Goal: Check status: Check status

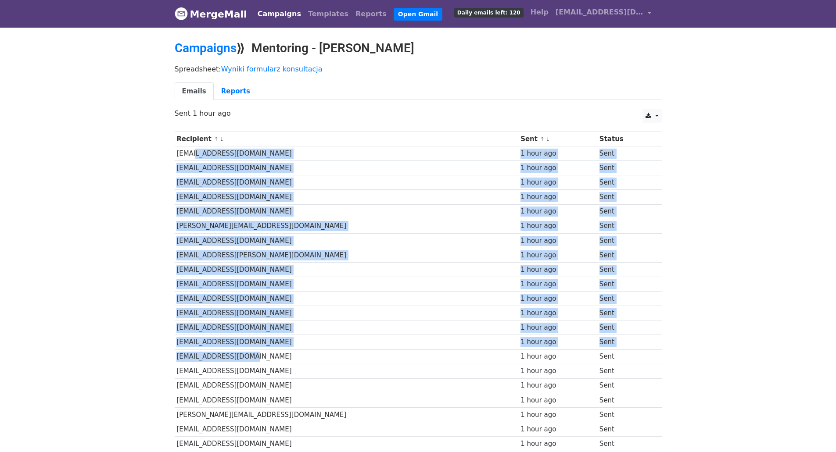
drag, startPoint x: 188, startPoint y: 151, endPoint x: 295, endPoint y: 361, distance: 236.3
click at [299, 355] on td "[EMAIL_ADDRESS][DOMAIN_NAME]" at bounding box center [347, 357] width 344 height 14
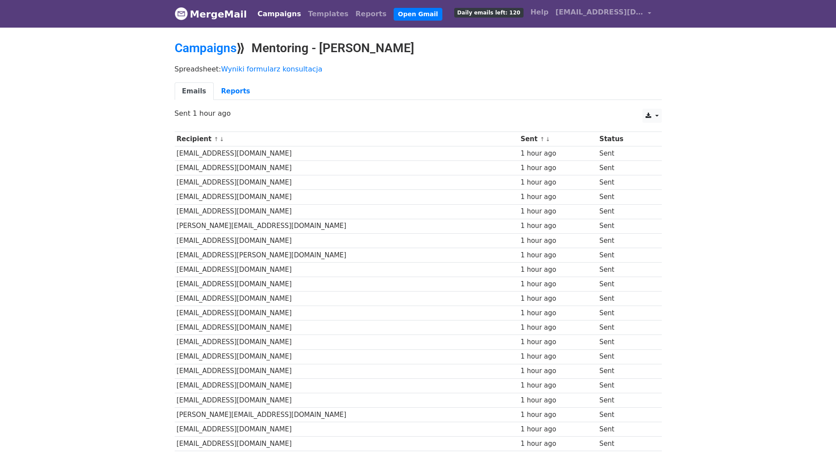
click at [221, 90] on link "Reports" at bounding box center [236, 92] width 44 height 18
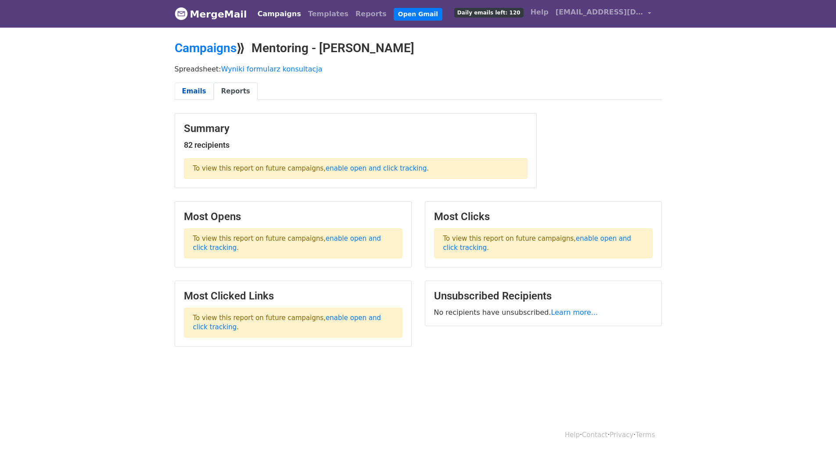
click at [205, 96] on link "Emails" at bounding box center [194, 92] width 39 height 18
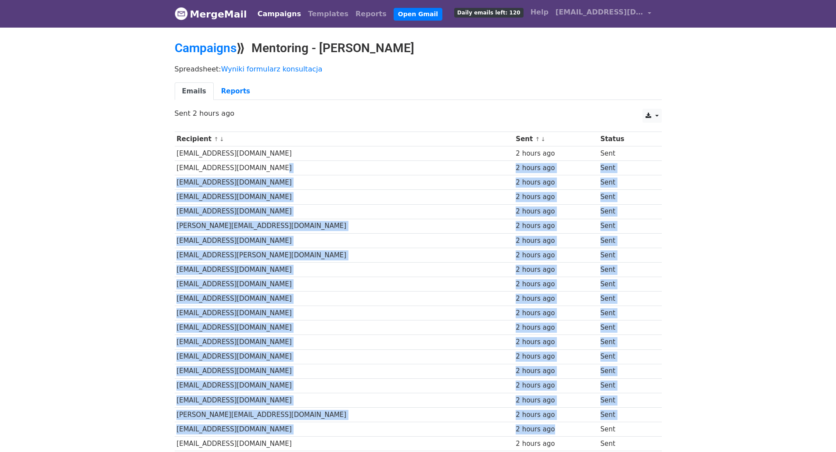
drag, startPoint x: 361, startPoint y: 181, endPoint x: 575, endPoint y: 438, distance: 334.6
click at [646, 265] on td "Sent" at bounding box center [625, 269] width 55 height 14
